Goal: Task Accomplishment & Management: Use online tool/utility

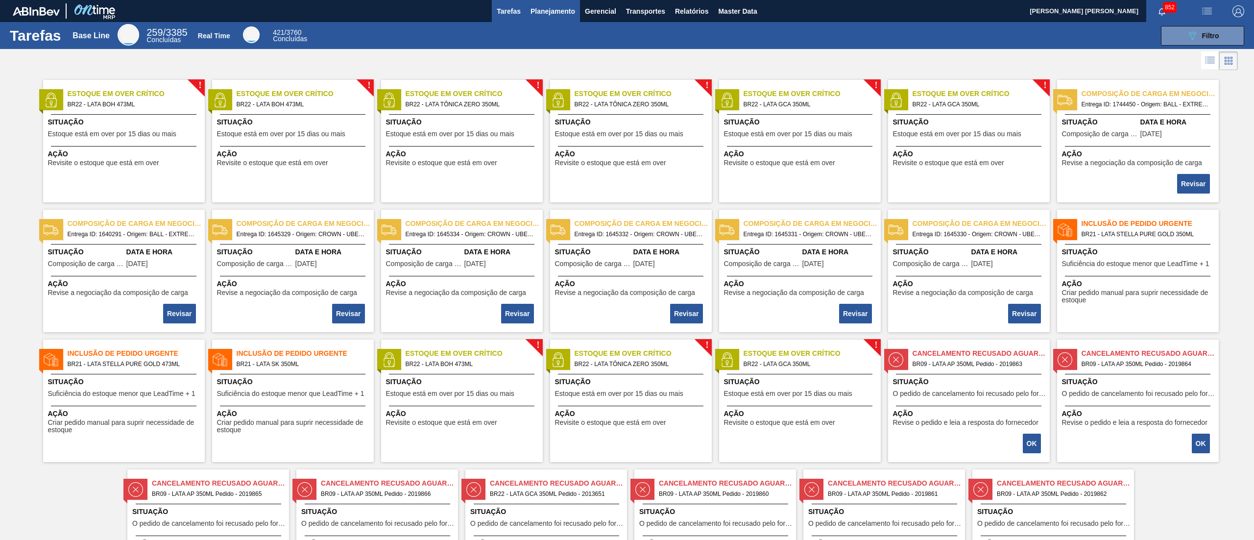
click at [557, 6] on span "Planejamento" at bounding box center [552, 11] width 45 height 12
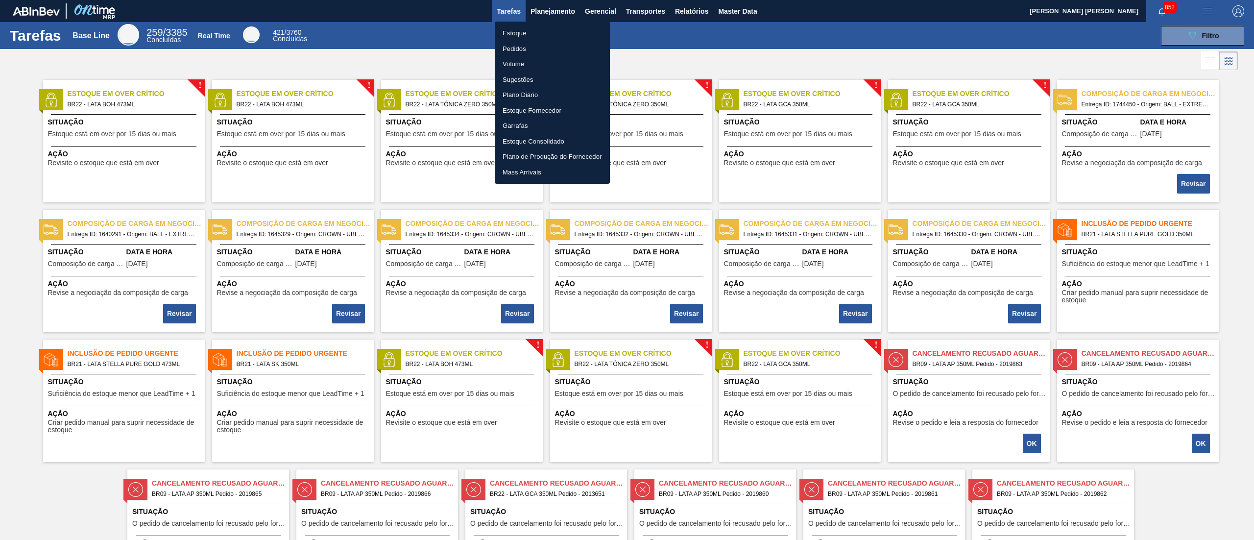
click at [509, 30] on li "Estoque" at bounding box center [552, 33] width 115 height 16
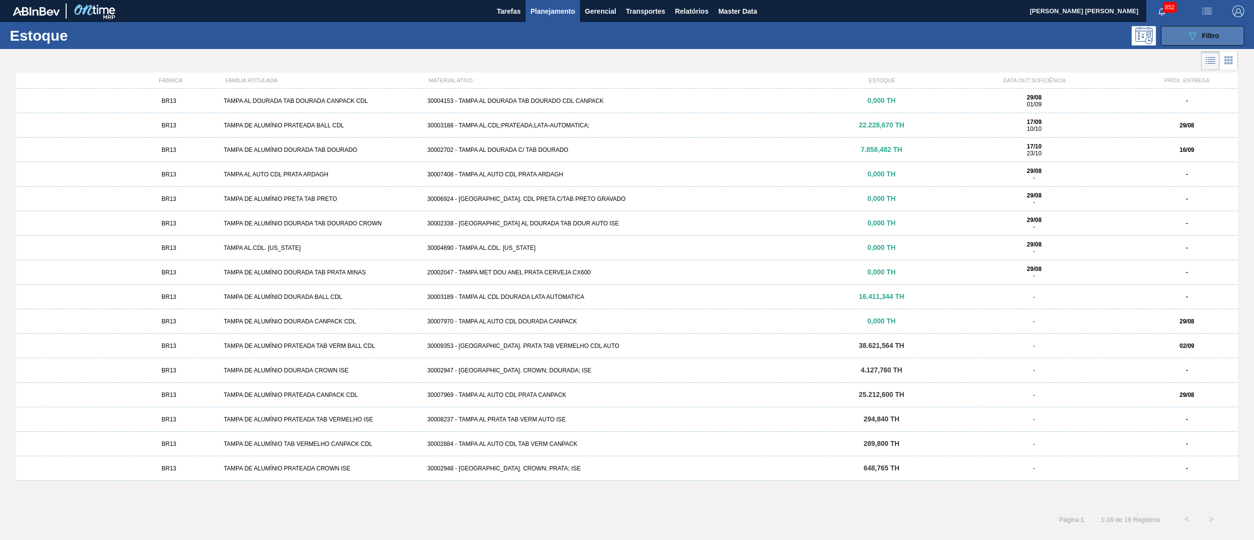
click at [640, 39] on button "089F7B8B-B2A5-4AFE-B5C0-19BA573D28AC Filtro" at bounding box center [1202, 36] width 83 height 20
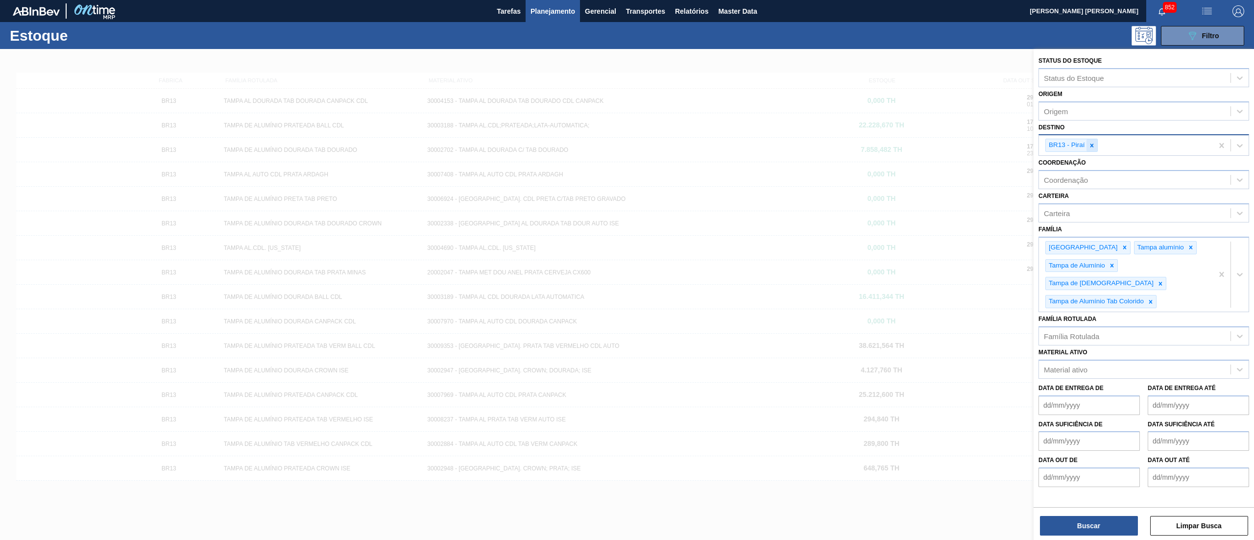
click at [640, 145] on div at bounding box center [1091, 145] width 11 height 12
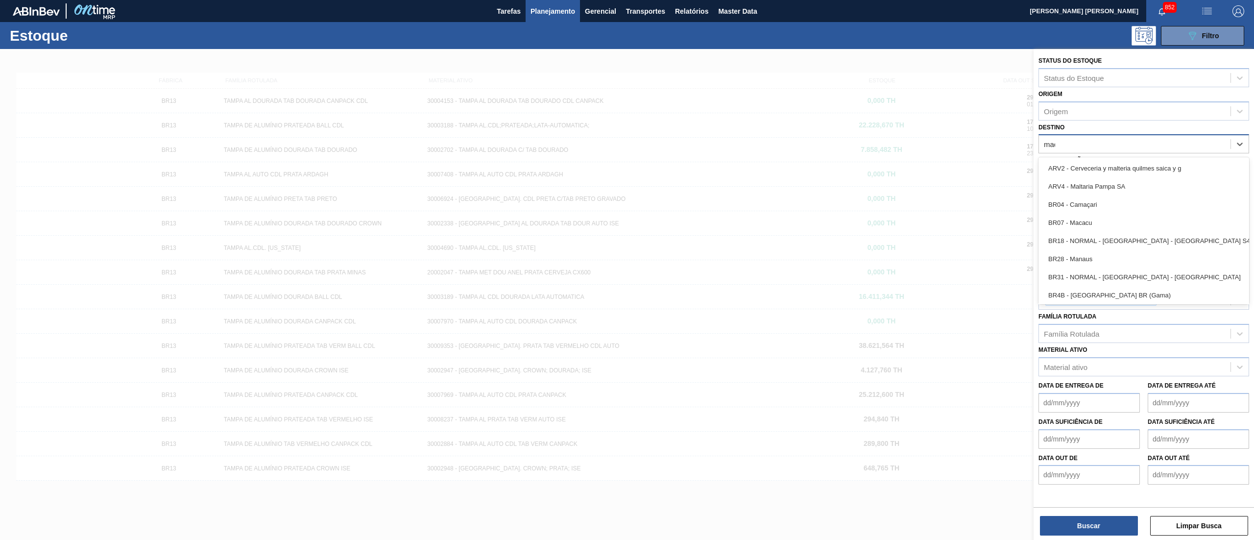
type input "maca"
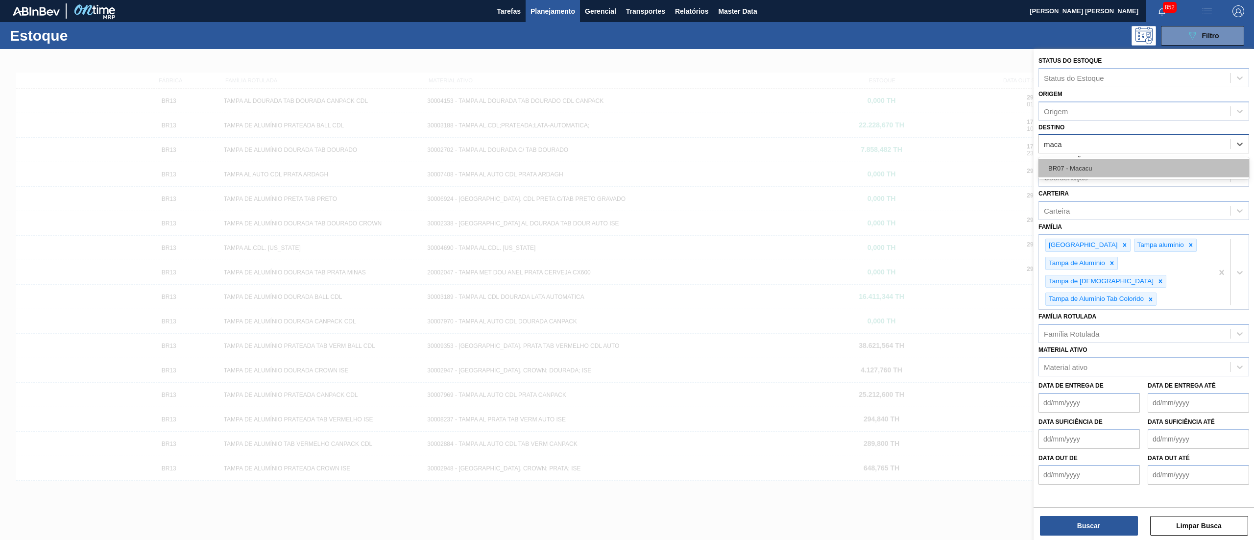
click at [640, 159] on div "BR07 - Macacu" at bounding box center [1143, 168] width 211 height 18
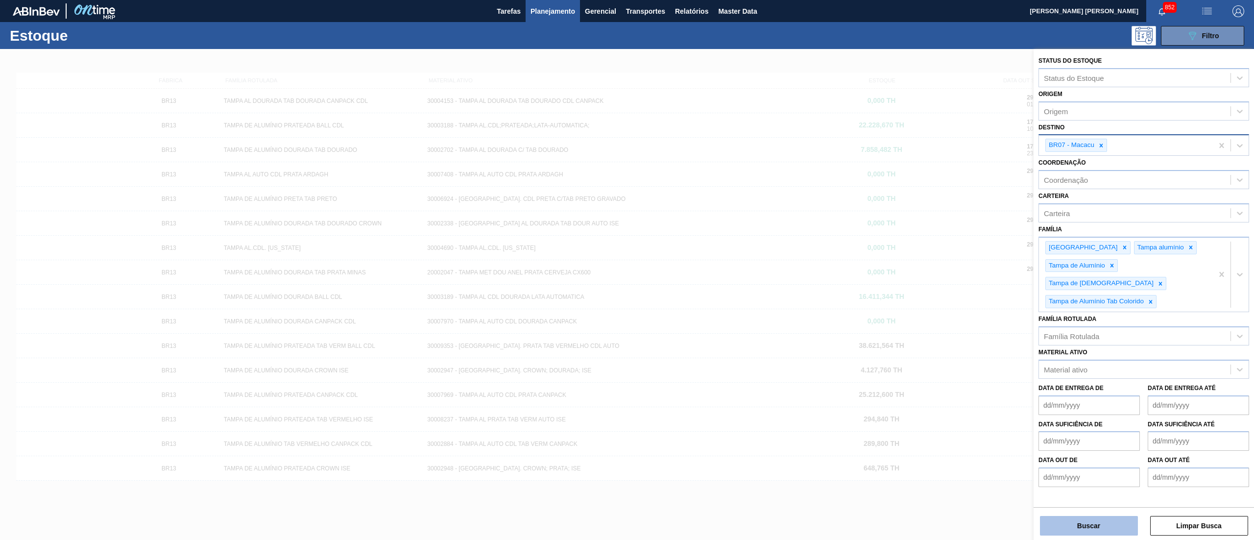
click at [640, 234] on button "Buscar" at bounding box center [1089, 526] width 98 height 20
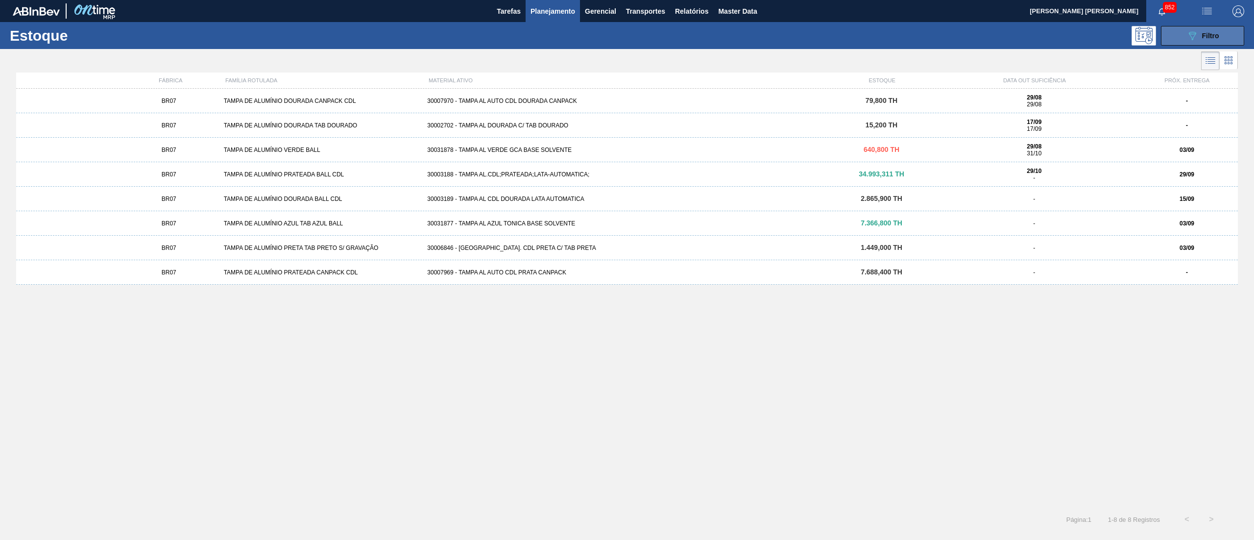
click at [640, 26] on button "089F7B8B-B2A5-4AFE-B5C0-19BA573D28AC Filtro" at bounding box center [1202, 36] width 83 height 20
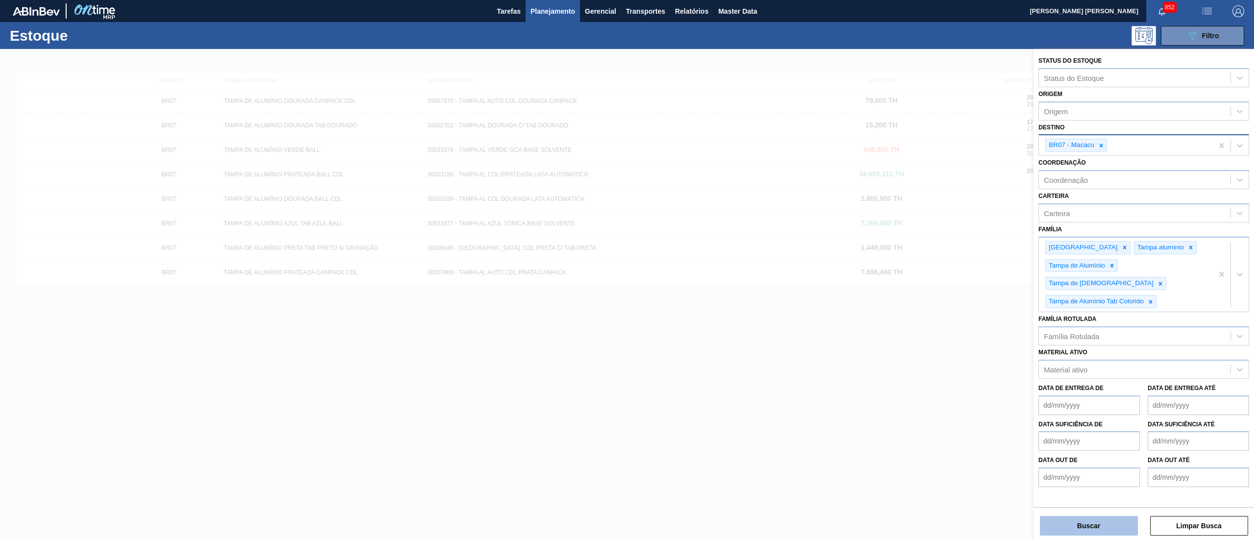
click at [640, 234] on button "Buscar" at bounding box center [1089, 526] width 98 height 20
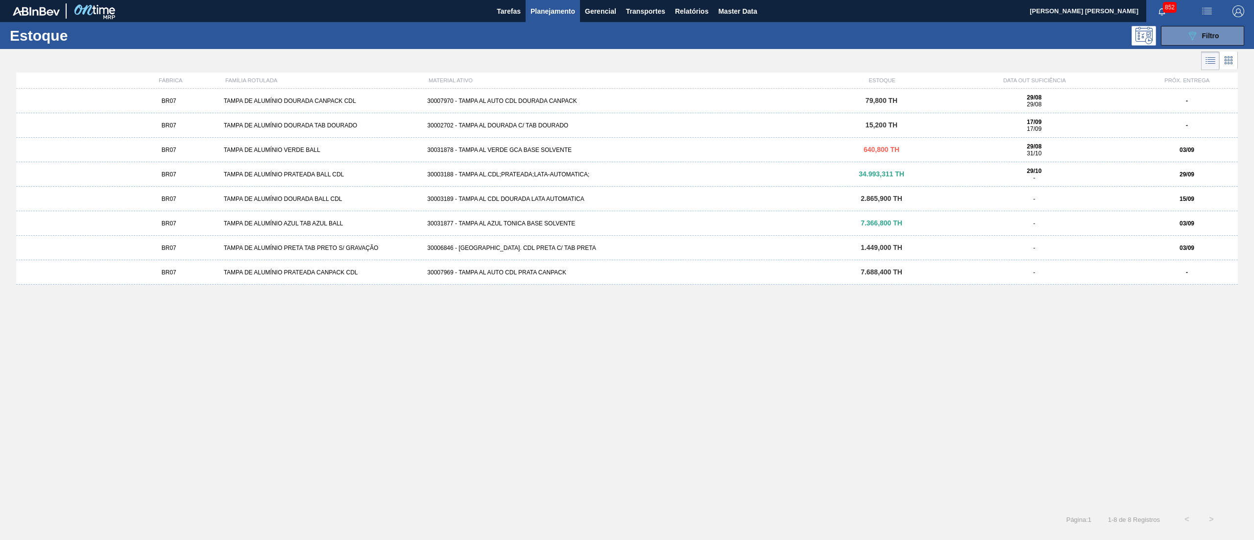
click at [520, 125] on div "30002702 - TAMPA AL DOURADA C/ TAB DOURADO" at bounding box center [626, 125] width 407 height 7
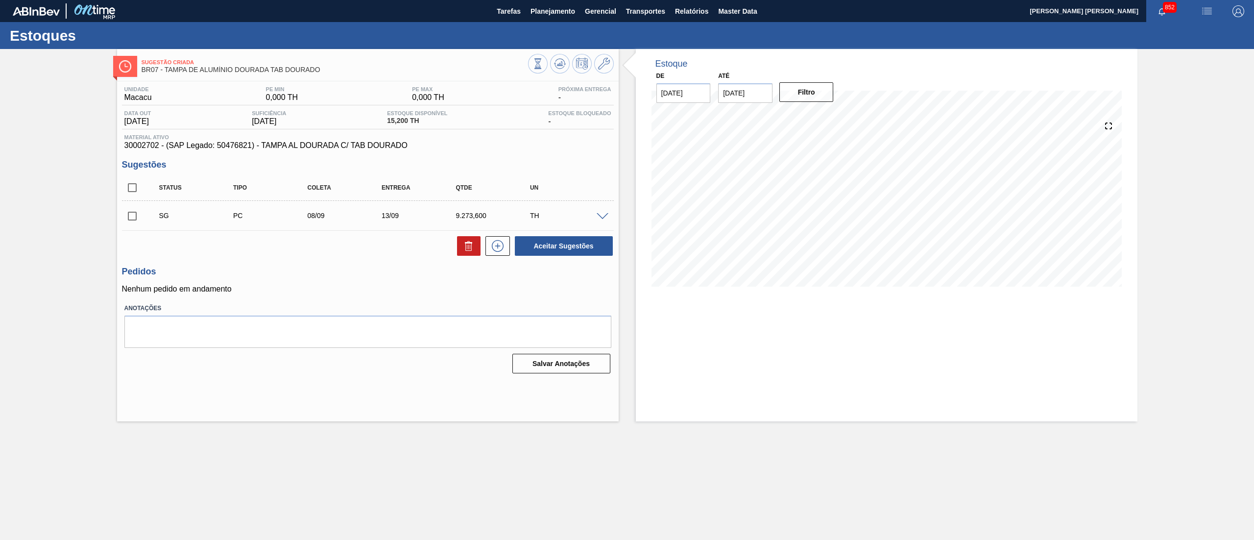
click at [127, 192] on input "checkbox" at bounding box center [132, 187] width 21 height 21
checkbox input "true"
click at [533, 234] on button "Aceitar Sugestões" at bounding box center [564, 246] width 98 height 20
checkbox input "false"
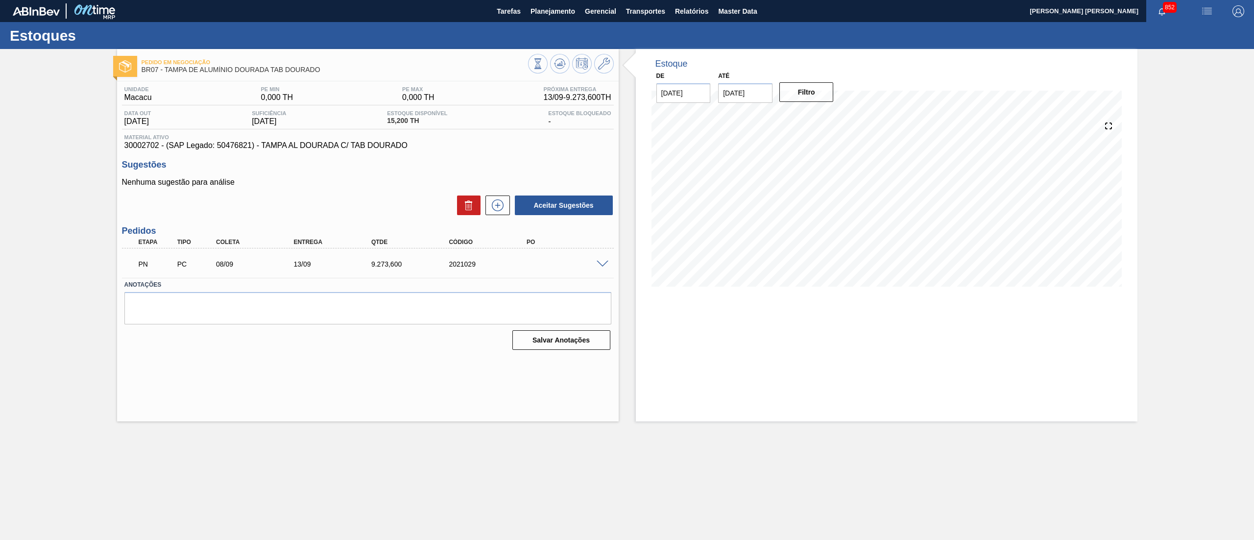
click at [606, 234] on span at bounding box center [603, 264] width 12 height 7
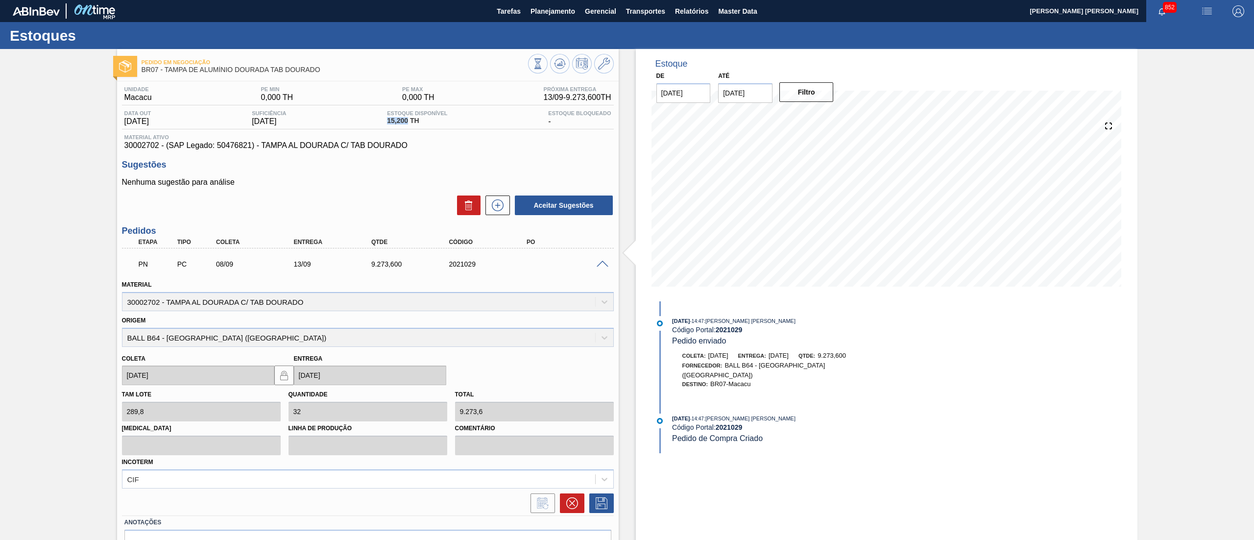
drag, startPoint x: 385, startPoint y: 123, endPoint x: 414, endPoint y: 118, distance: 29.5
click at [414, 118] on div "Data out [DATE] Suficiência [DATE] Estoque Disponível 15,200 TH Estoque Bloquea…" at bounding box center [368, 119] width 492 height 19
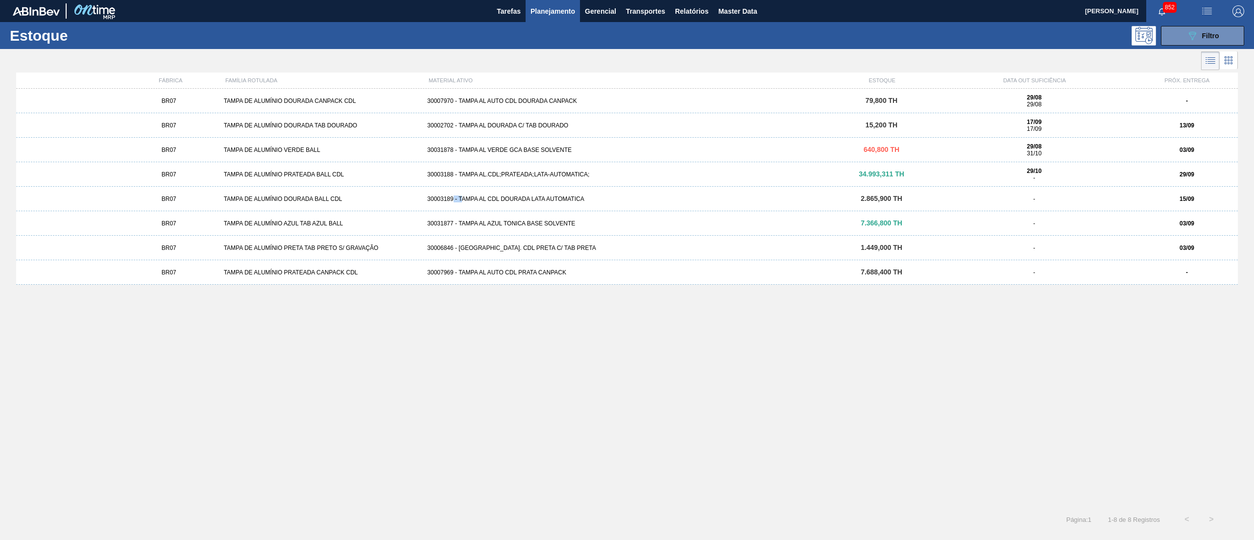
drag, startPoint x: 460, startPoint y: 196, endPoint x: 452, endPoint y: 201, distance: 10.1
click at [452, 201] on div "30003189 - TAMPA AL CDL DOURADA LATA AUTOMATICA" at bounding box center [626, 198] width 407 height 7
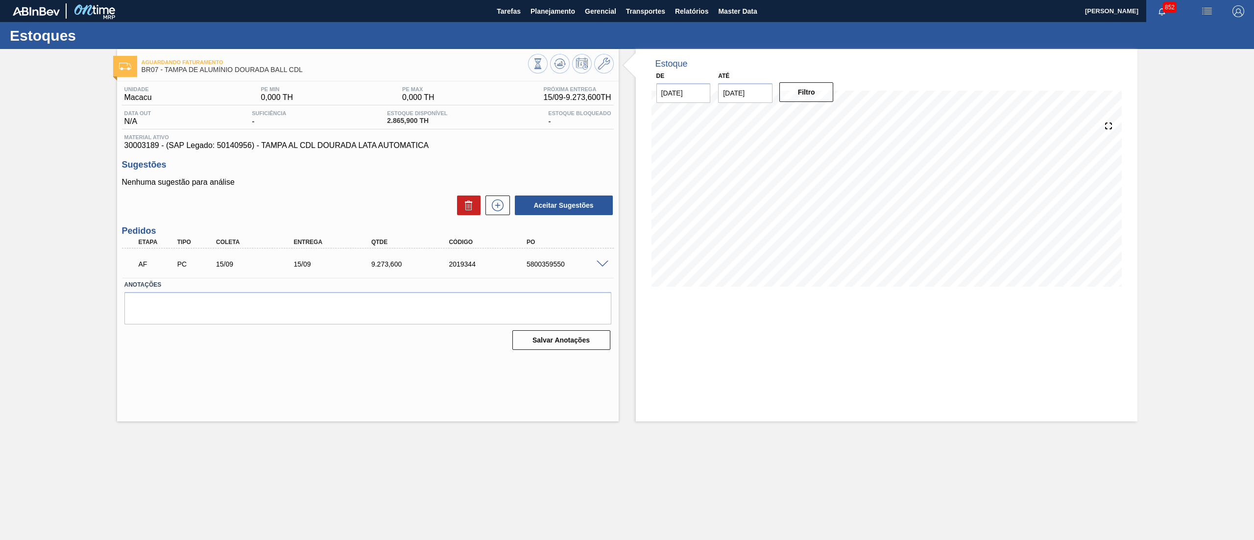
click at [600, 265] on span at bounding box center [603, 264] width 12 height 7
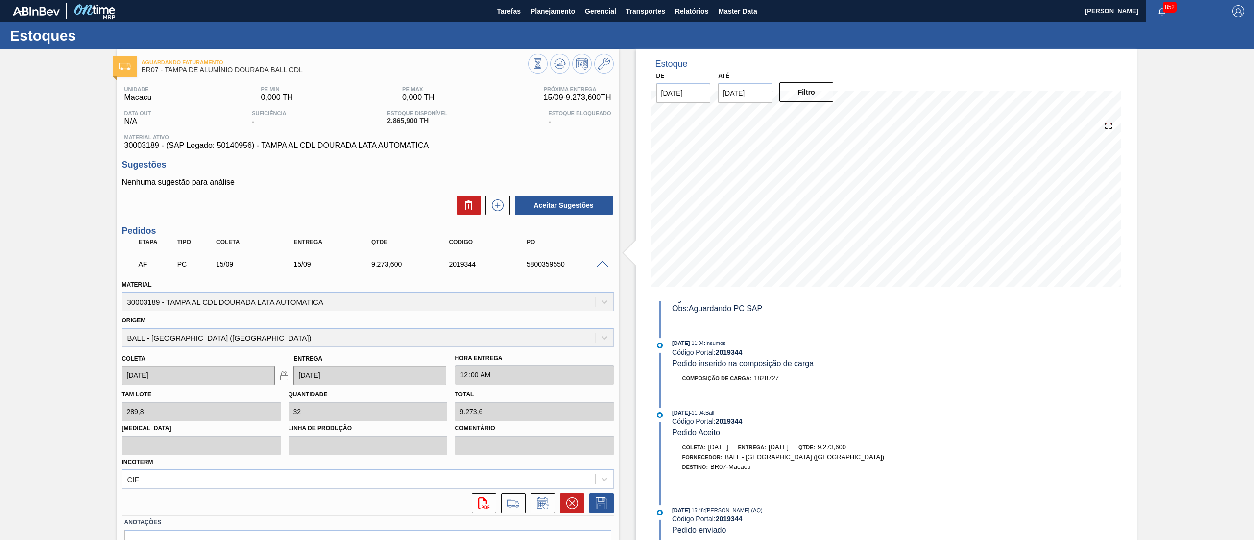
scroll to position [196, 0]
click at [535, 502] on icon at bounding box center [543, 503] width 16 height 12
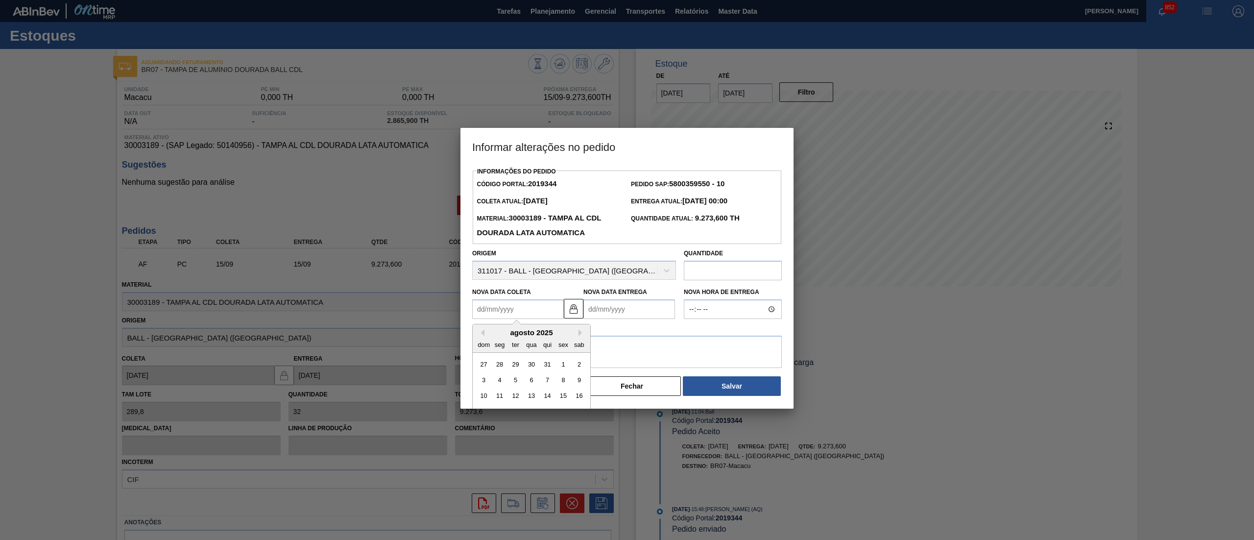
click at [511, 309] on Coleta2019344 "Nova Data Coleta" at bounding box center [518, 309] width 92 height 20
click at [849, 310] on div at bounding box center [627, 270] width 1254 height 540
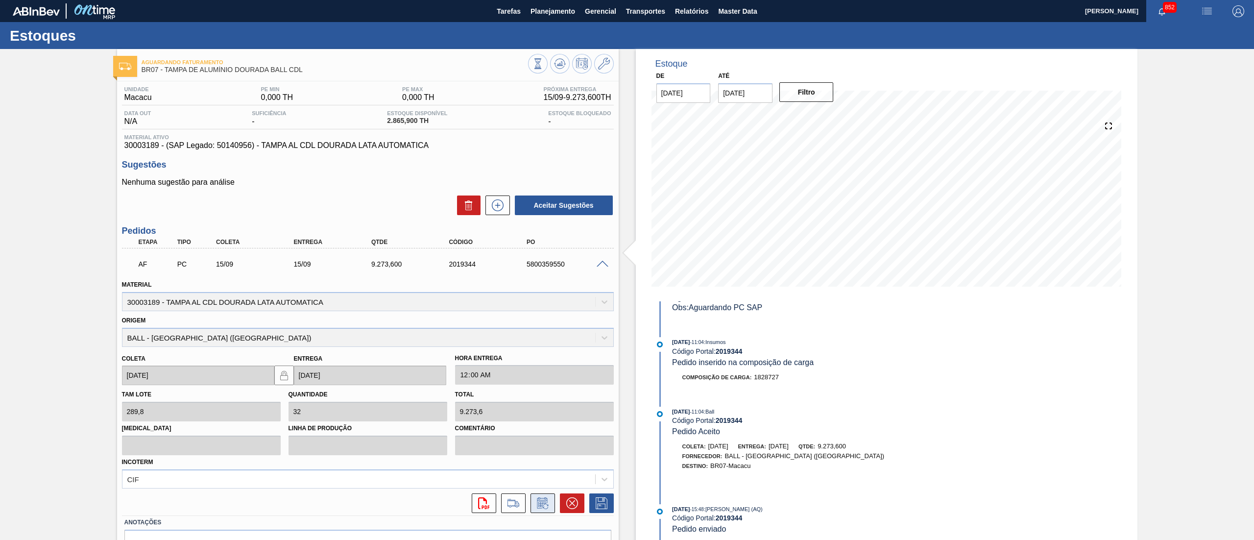
click at [537, 507] on icon at bounding box center [543, 503] width 16 height 12
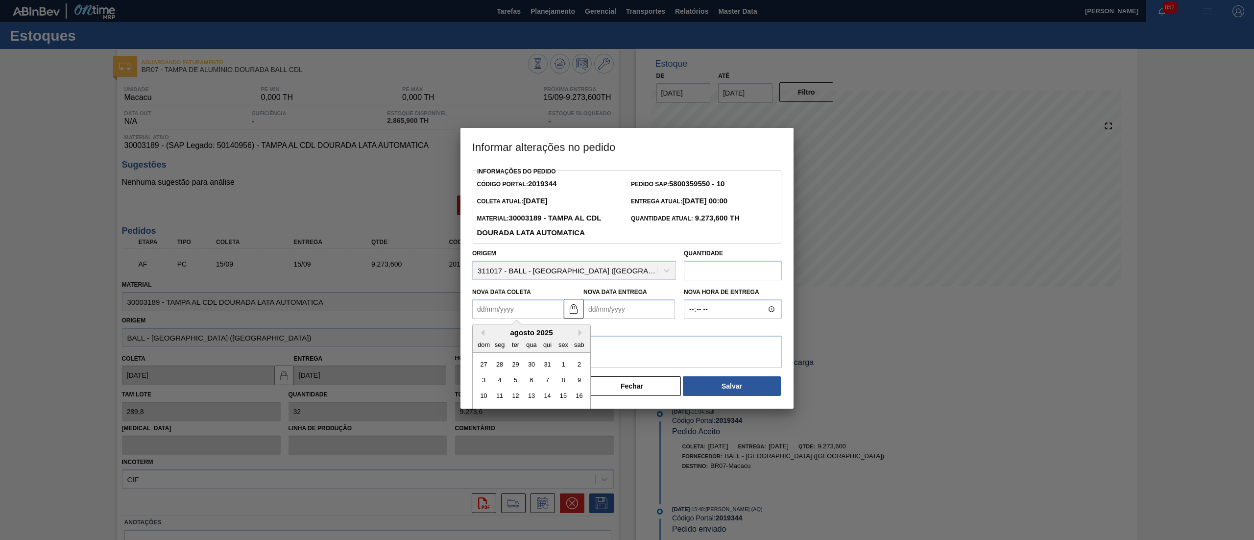
click at [539, 315] on Coleta2019344 "Nova Data Coleta" at bounding box center [518, 309] width 92 height 20
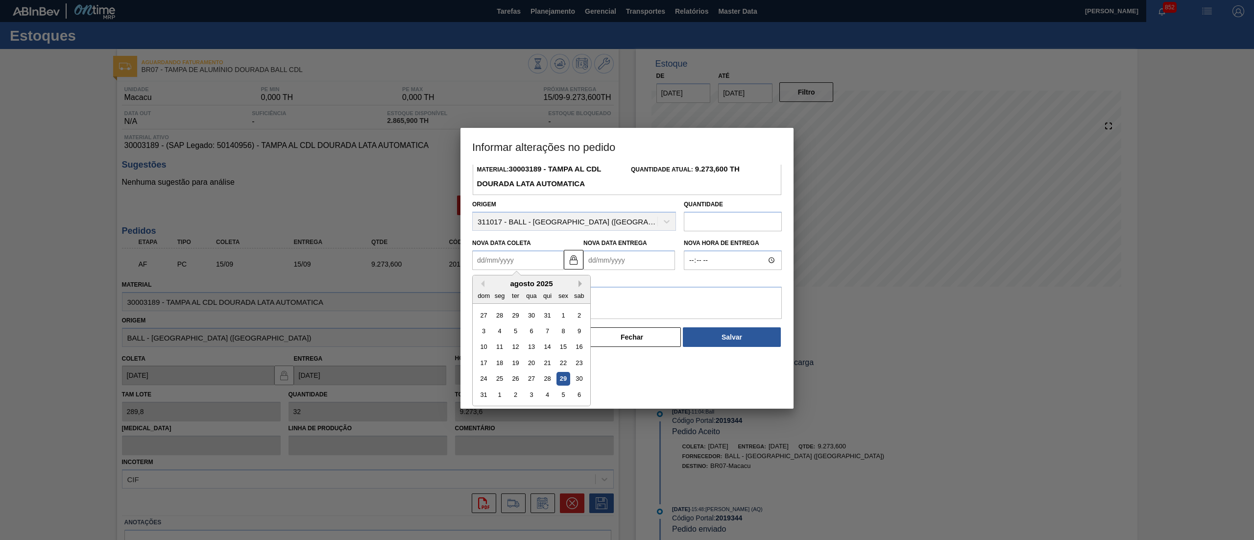
click at [579, 287] on button "Next Month" at bounding box center [581, 283] width 7 height 7
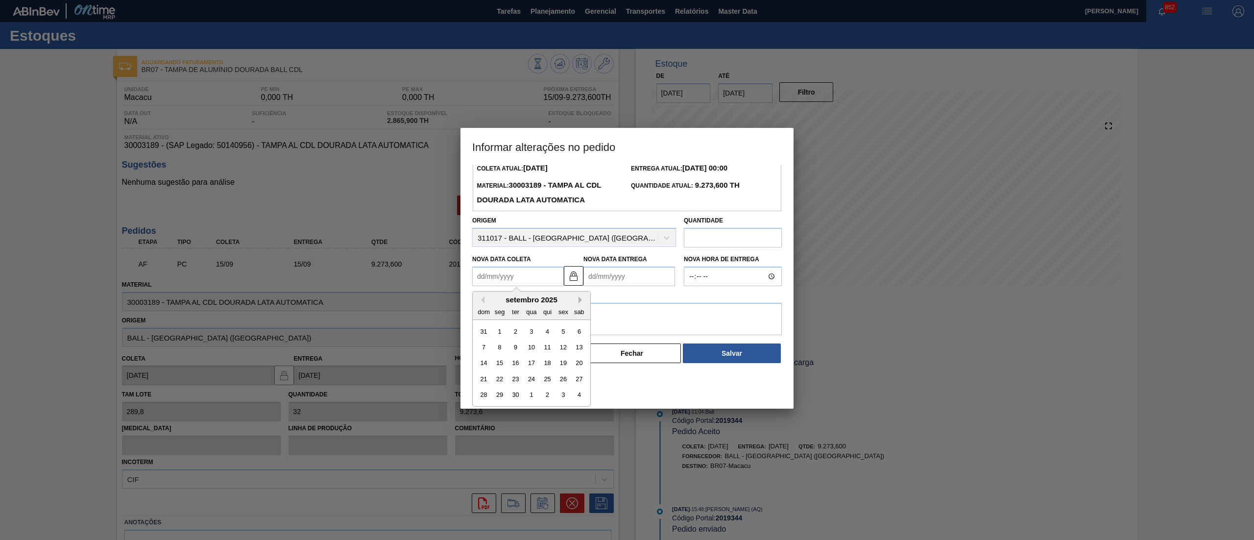
scroll to position [33, 0]
click at [562, 351] on div "12" at bounding box center [562, 346] width 13 height 13
type Coleta2019344 "12/09/2025"
type Entrega2019344 "12/09/2025"
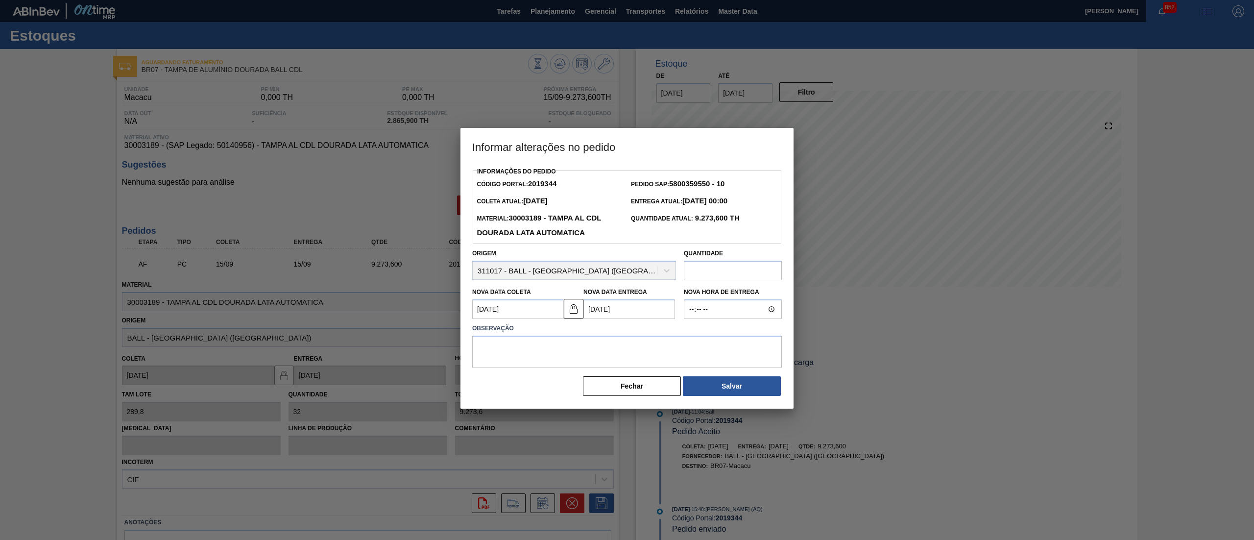
scroll to position [0, 0]
click at [644, 358] on textarea at bounding box center [627, 352] width 310 height 32
click at [533, 349] on textarea "Atendiemento muit o proximo da falta" at bounding box center [627, 352] width 310 height 32
click at [502, 348] on textarea "Atendiemento muito o proximo da falta" at bounding box center [627, 352] width 310 height 32
type textarea "Atendimento muito o próximo da falta"
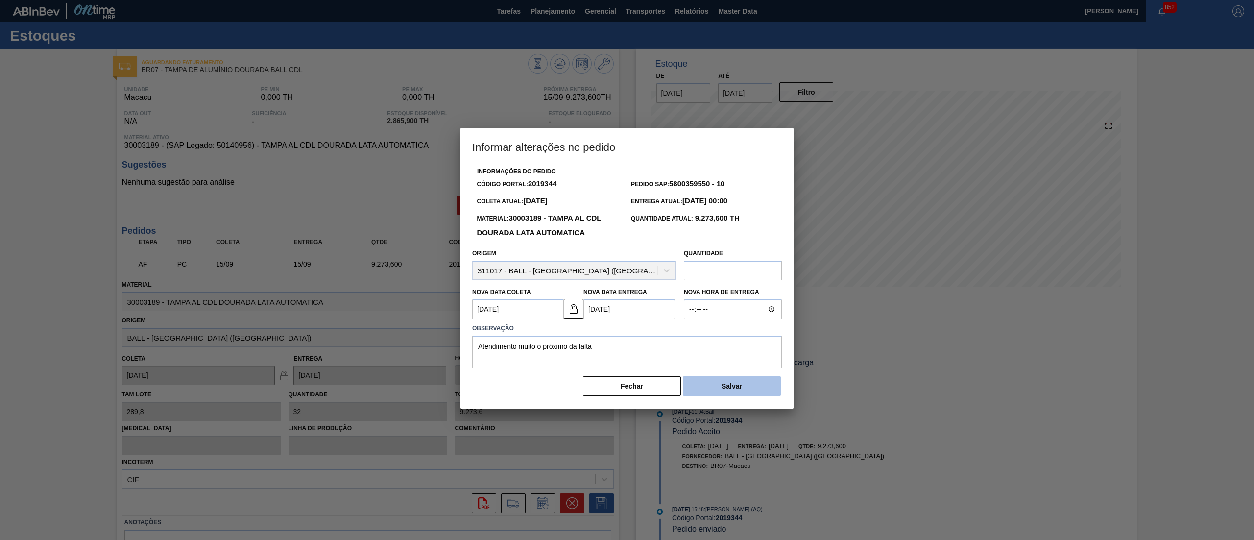
click at [746, 396] on button "Salvar" at bounding box center [732, 386] width 98 height 20
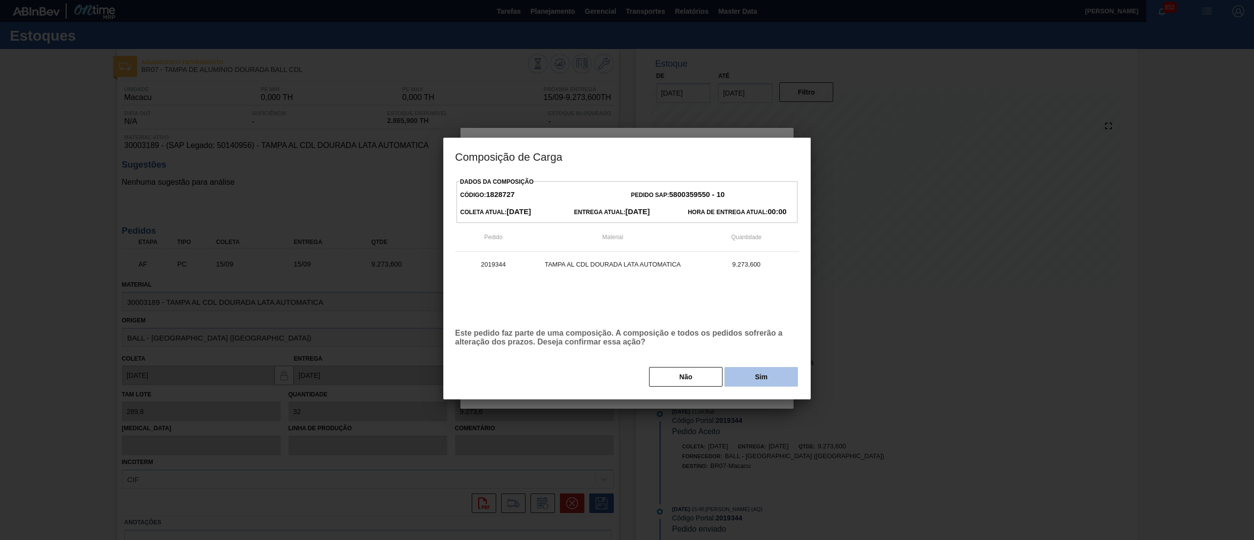
click at [760, 386] on button "Sim" at bounding box center [760, 377] width 73 height 20
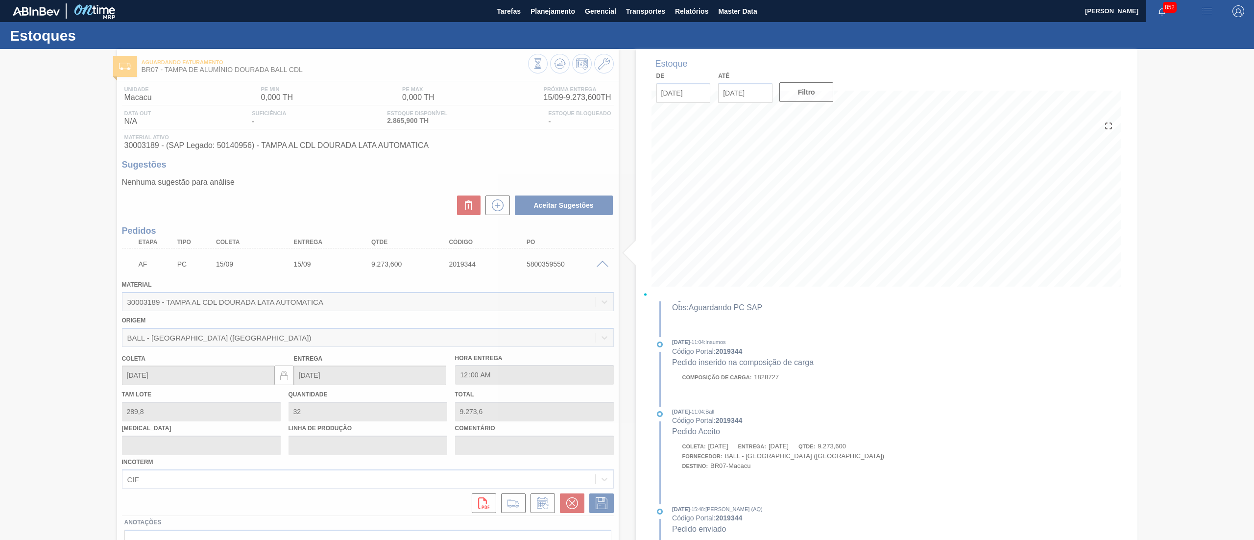
scroll to position [287, 0]
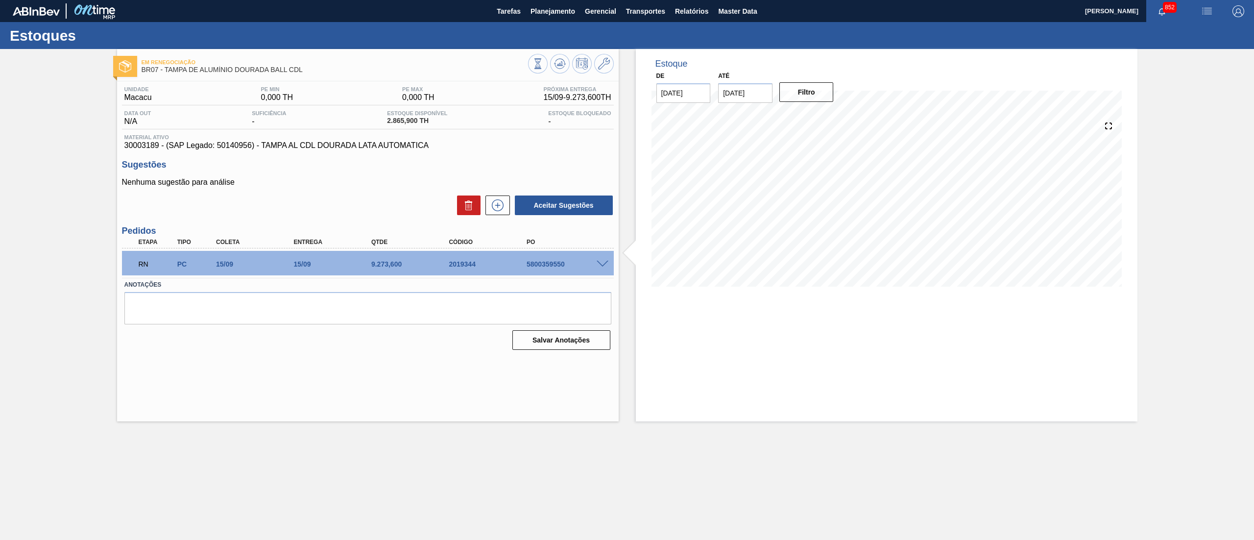
click at [846, 476] on main "Tarefas Planejamento Gerencial Transportes Relatórios Master Data IGOR FERREIRA…" at bounding box center [627, 270] width 1254 height 540
